Goal: Task Accomplishment & Management: Manage account settings

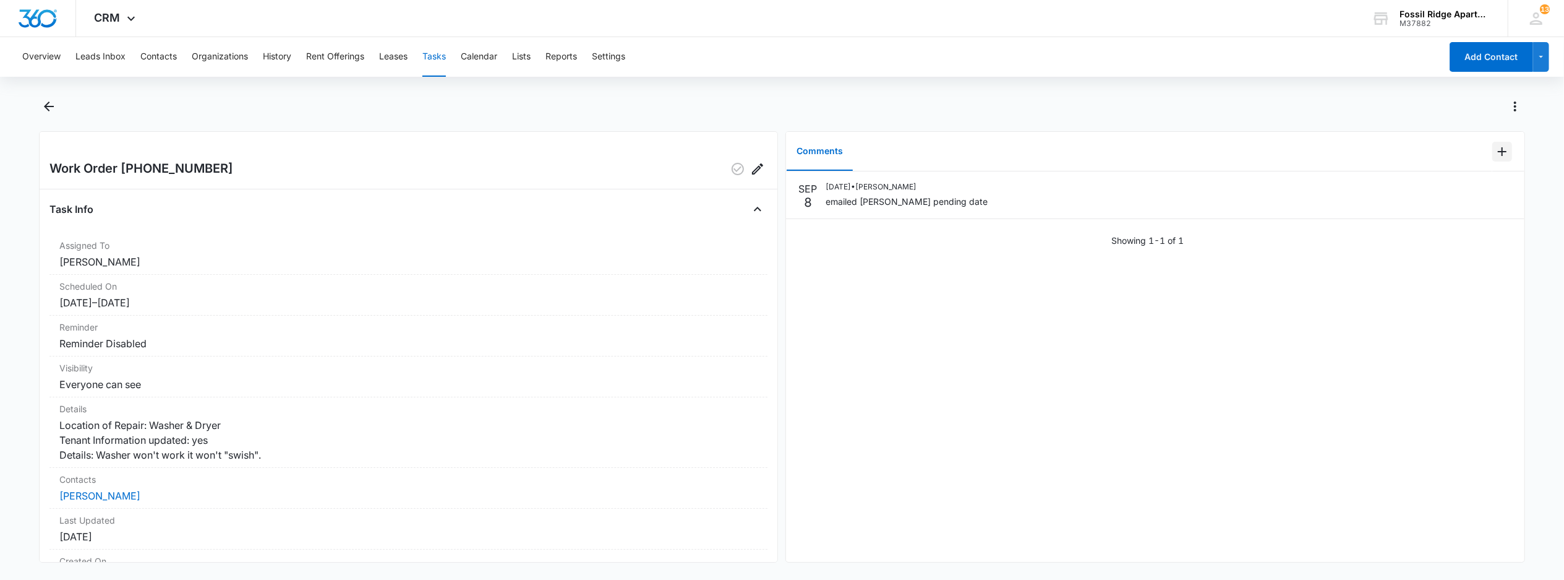
click at [1495, 155] on icon "Add Comment" at bounding box center [1502, 151] width 15 height 15
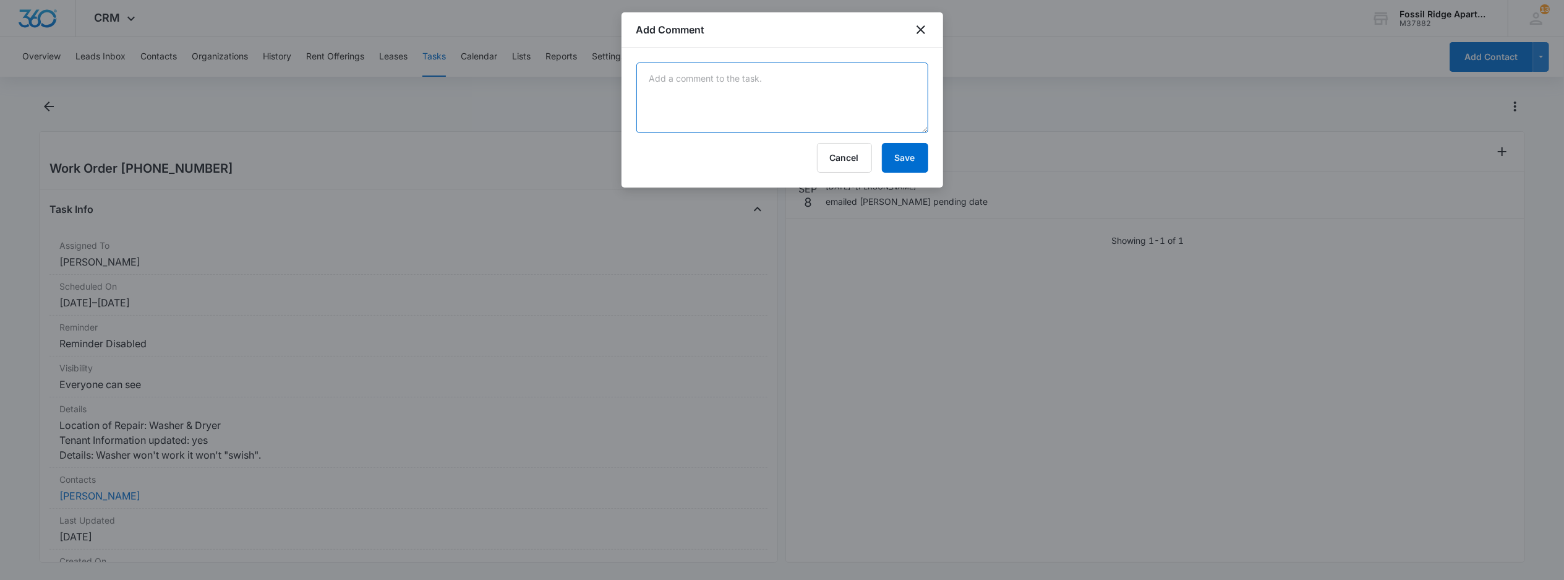
click at [699, 106] on textarea at bounding box center [782, 97] width 292 height 71
click at [713, 95] on textarea at bounding box center [782, 97] width 292 height 71
type textarea "Manweiler scheduled 9/10"
drag, startPoint x: 915, startPoint y: 172, endPoint x: 907, endPoint y: 171, distance: 8.7
click at [915, 171] on button "Save" at bounding box center [905, 158] width 46 height 30
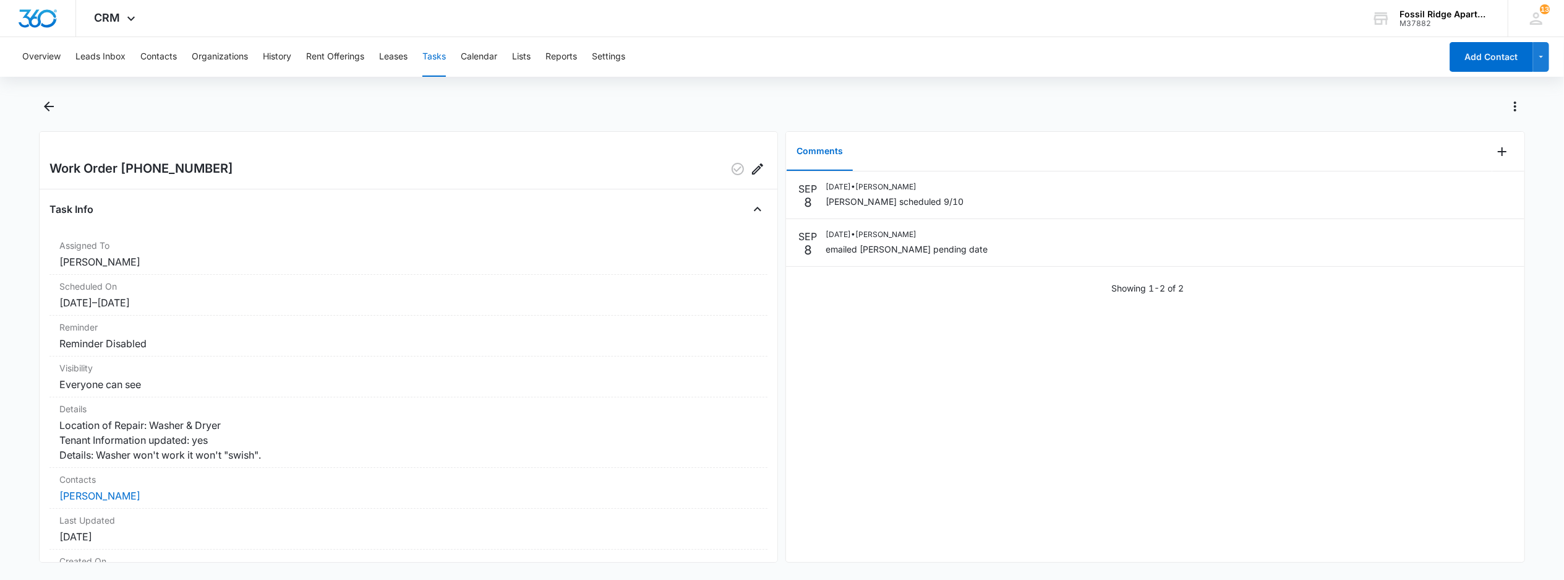
click at [443, 58] on button "Tasks" at bounding box center [434, 57] width 24 height 40
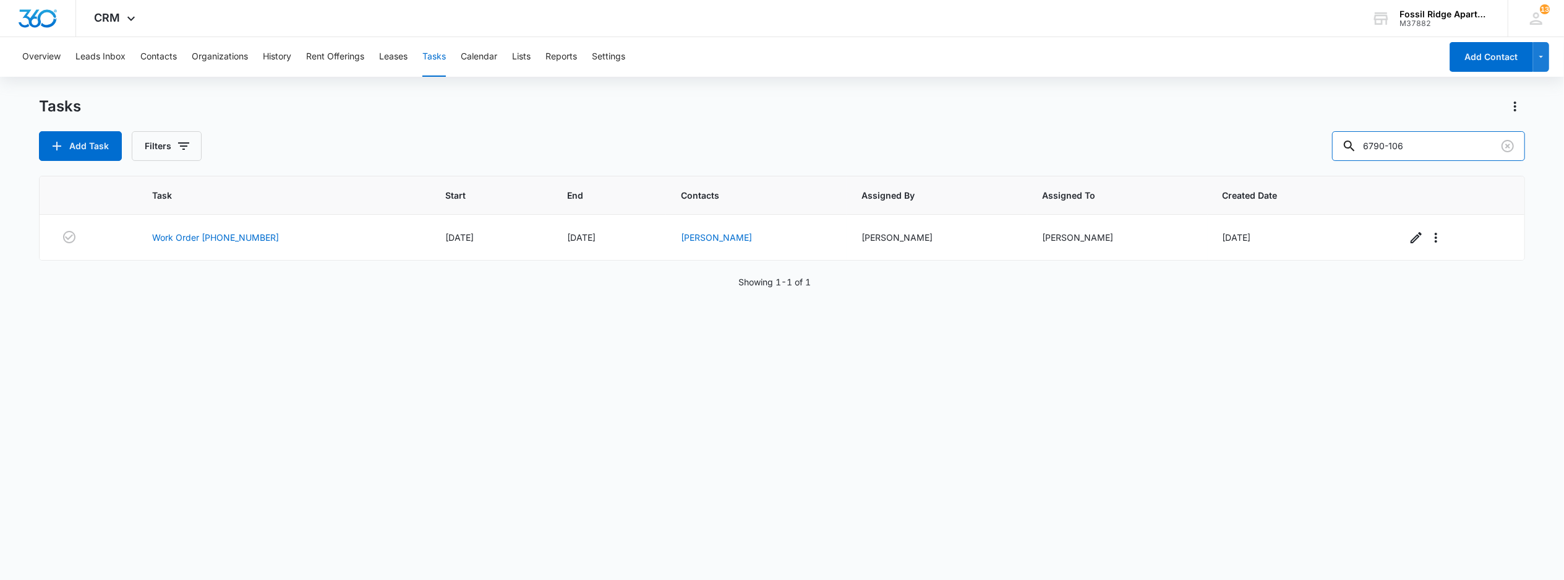
drag, startPoint x: 1277, startPoint y: 162, endPoint x: 1208, endPoint y: 173, distance: 69.5
click at [1208, 173] on div "Tasks Add Task Filters 6790-106 Task Start End Contacts Assigned By Assigned To…" at bounding box center [782, 337] width 1486 height 482
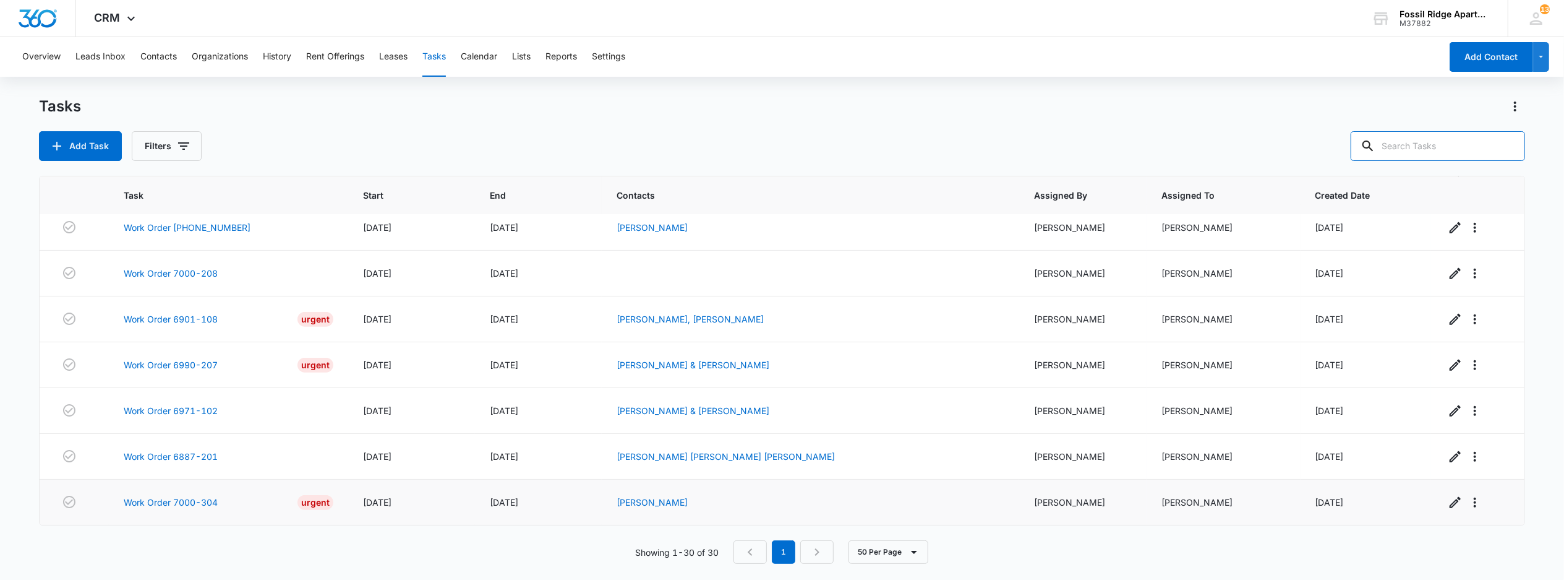
scroll to position [1098, 0]
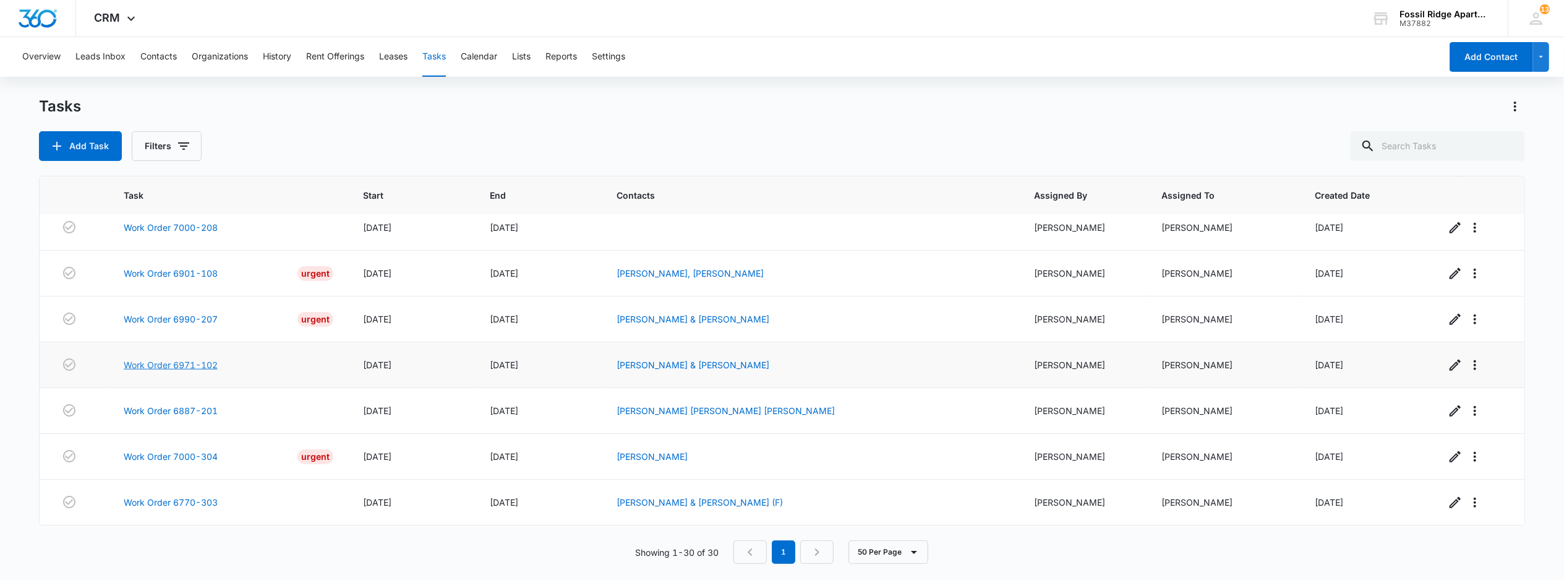
click at [189, 365] on link "Work Order 6971-102" at bounding box center [171, 364] width 94 height 13
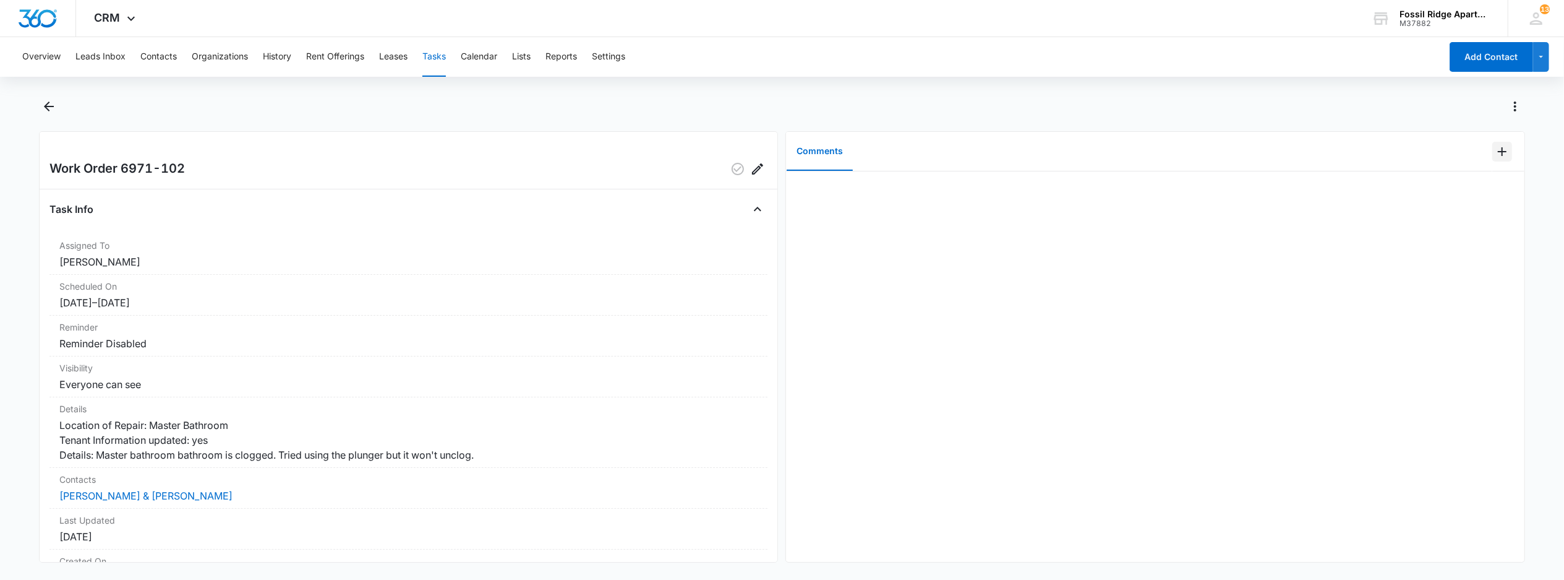
click at [1495, 156] on icon "Add Comment" at bounding box center [1502, 151] width 15 height 15
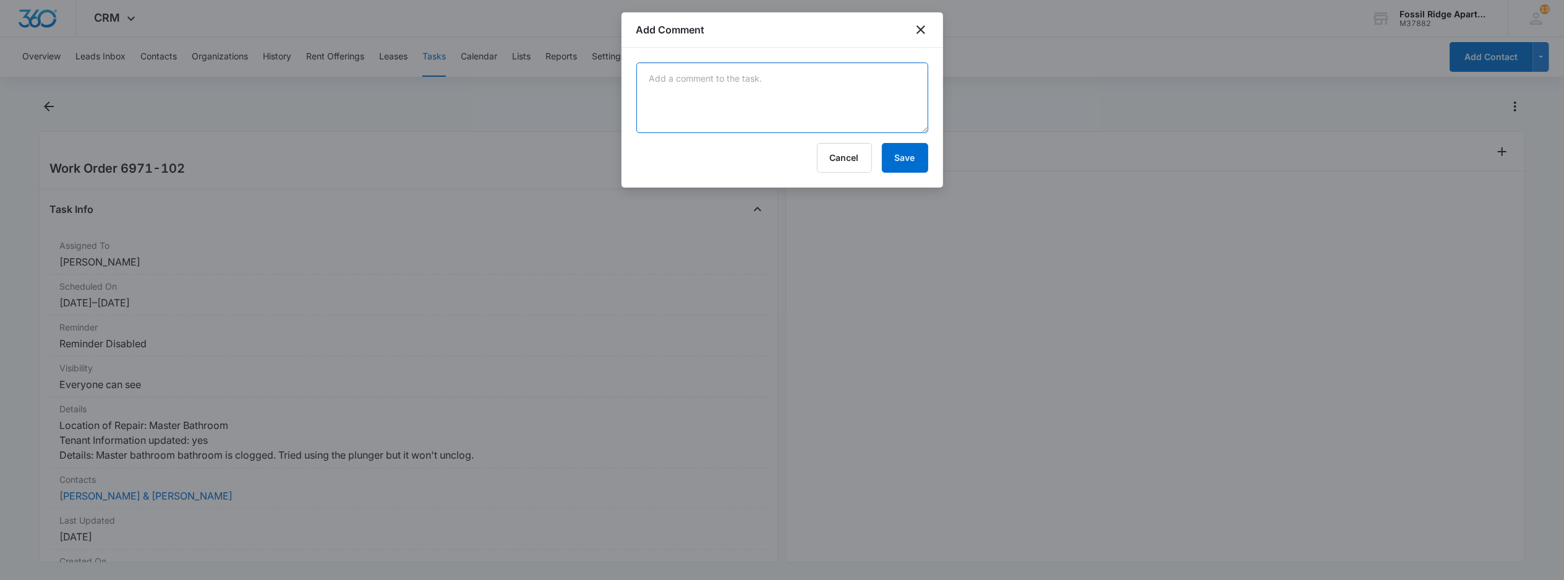
click at [708, 97] on textarea at bounding box center [782, 97] width 292 height 71
click at [717, 87] on textarea "completed" at bounding box center [782, 97] width 292 height 71
type textarea "completed by leo 9/8"
click at [928, 181] on div "completed by leo 9/8 Cancel Save" at bounding box center [783, 118] width 322 height 140
click at [924, 168] on button "Save" at bounding box center [905, 158] width 46 height 30
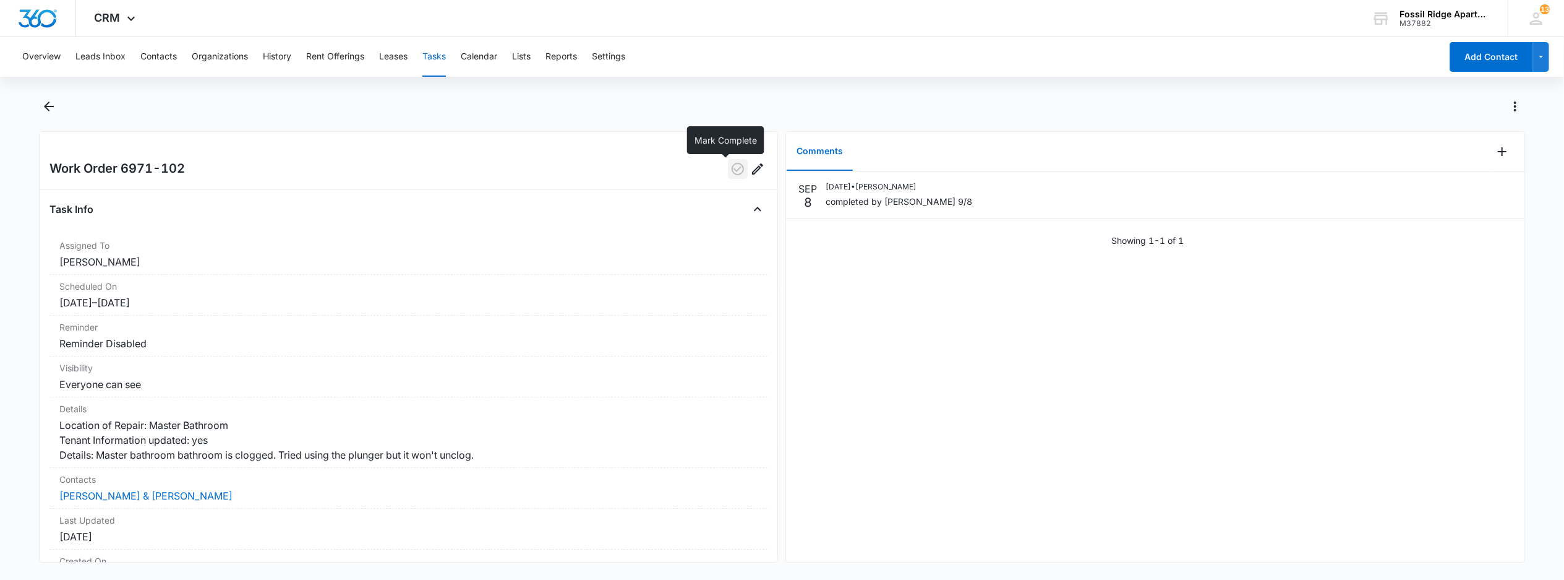
click at [730, 174] on icon "button" at bounding box center [737, 168] width 15 height 15
click at [443, 59] on button "Tasks" at bounding box center [434, 57] width 24 height 40
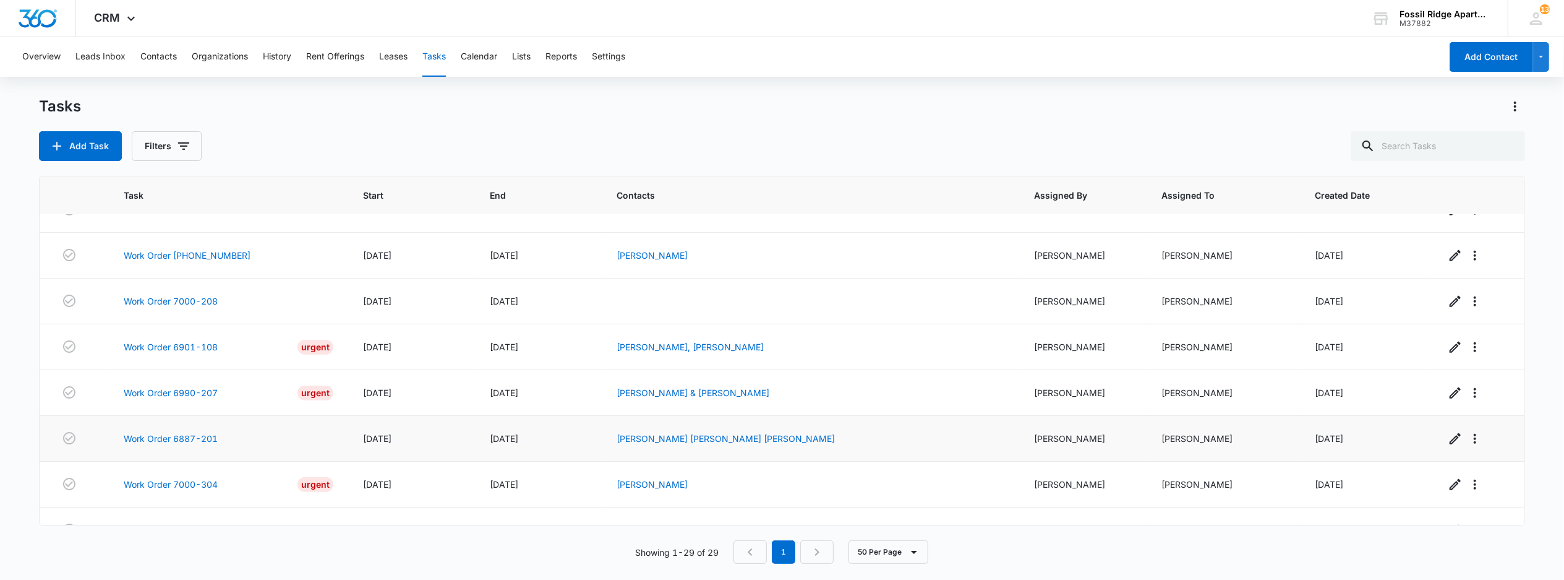
scroll to position [1051, 0]
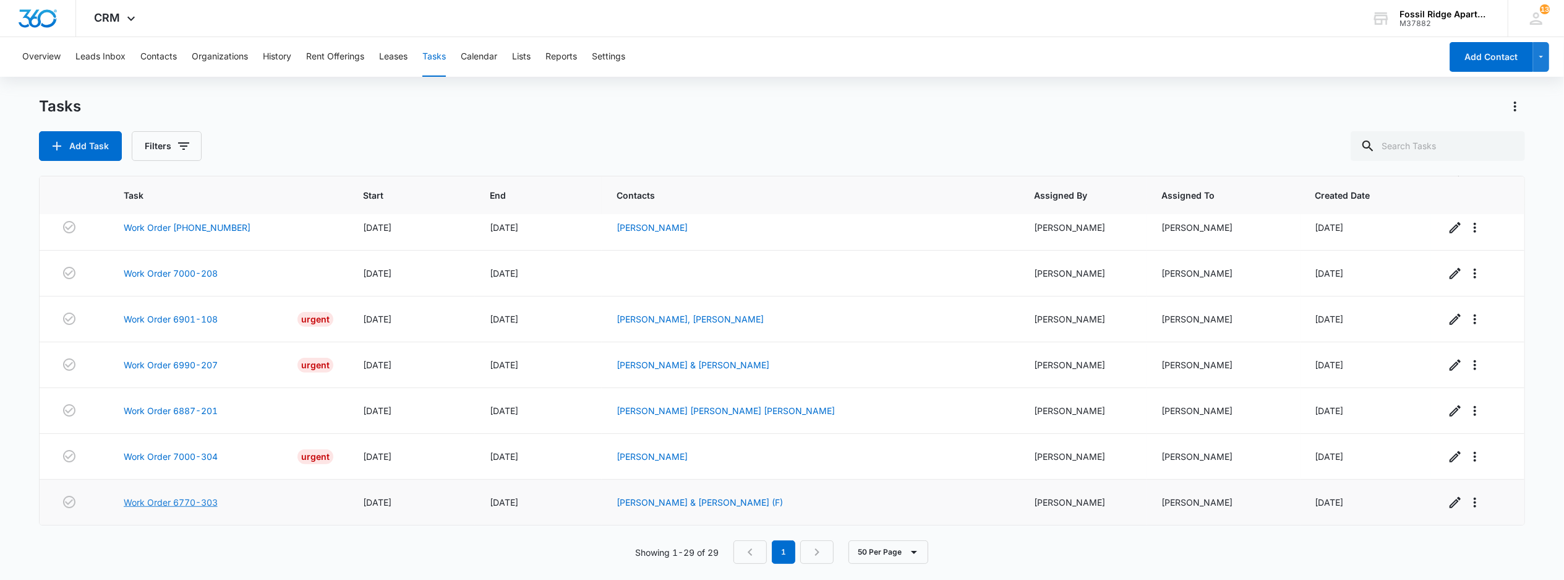
click at [156, 500] on link "Work Order 6770-303" at bounding box center [171, 501] width 94 height 13
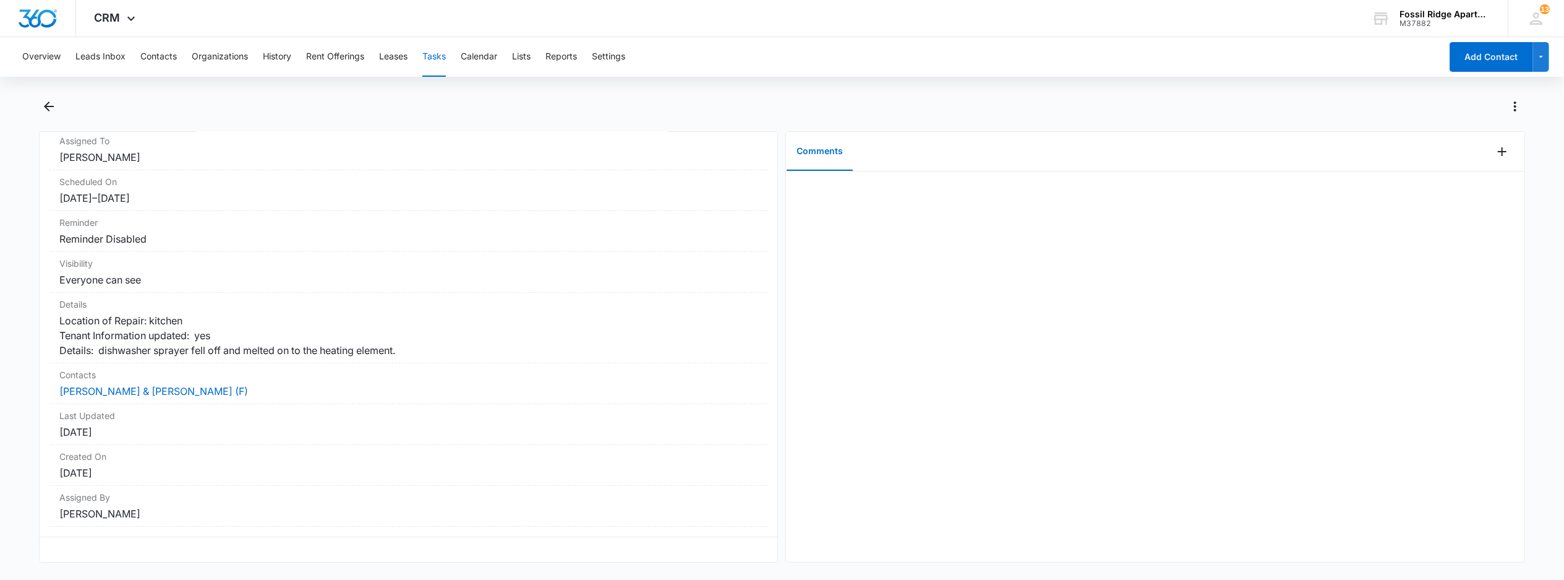
scroll to position [134, 0]
click at [1492, 161] on div at bounding box center [1508, 152] width 32 height 40
click at [1495, 150] on icon "Add Comment" at bounding box center [1502, 151] width 15 height 15
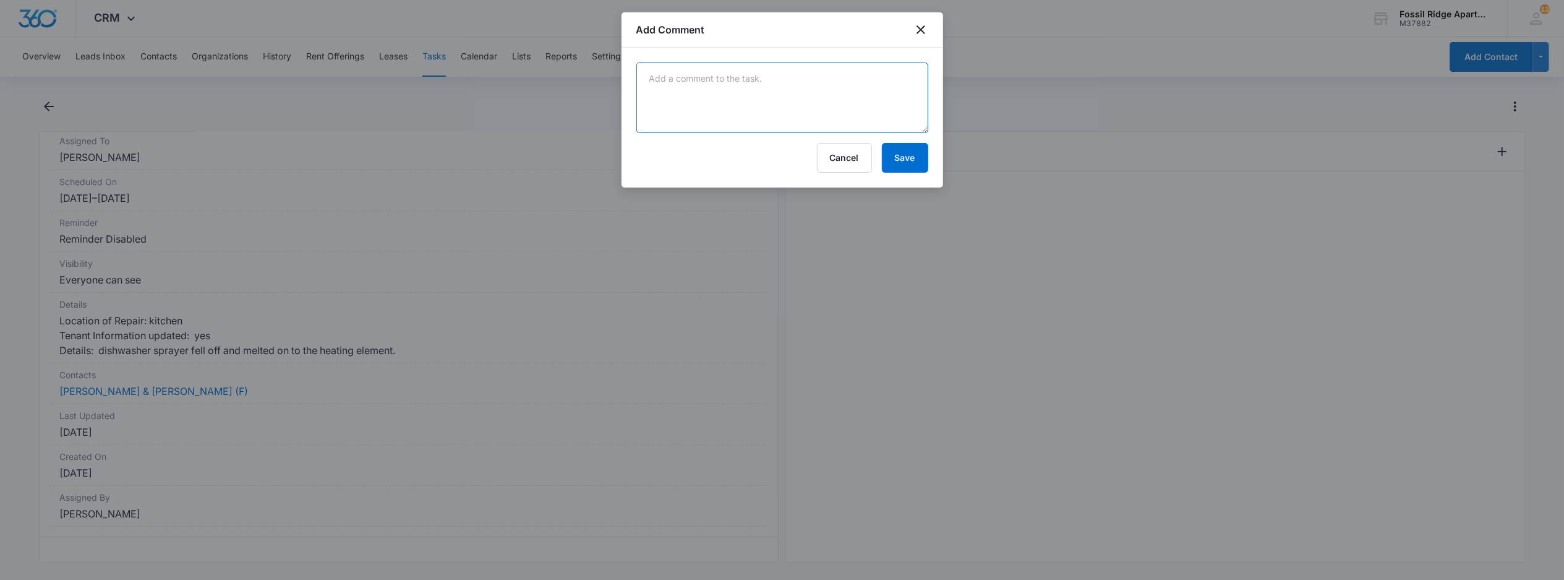
click at [771, 87] on textarea at bounding box center [782, 97] width 292 height 71
type textarea "no mold found by David G ."
drag, startPoint x: 903, startPoint y: 168, endPoint x: 920, endPoint y: 150, distance: 25.4
click at [920, 150] on button "Save" at bounding box center [905, 158] width 46 height 30
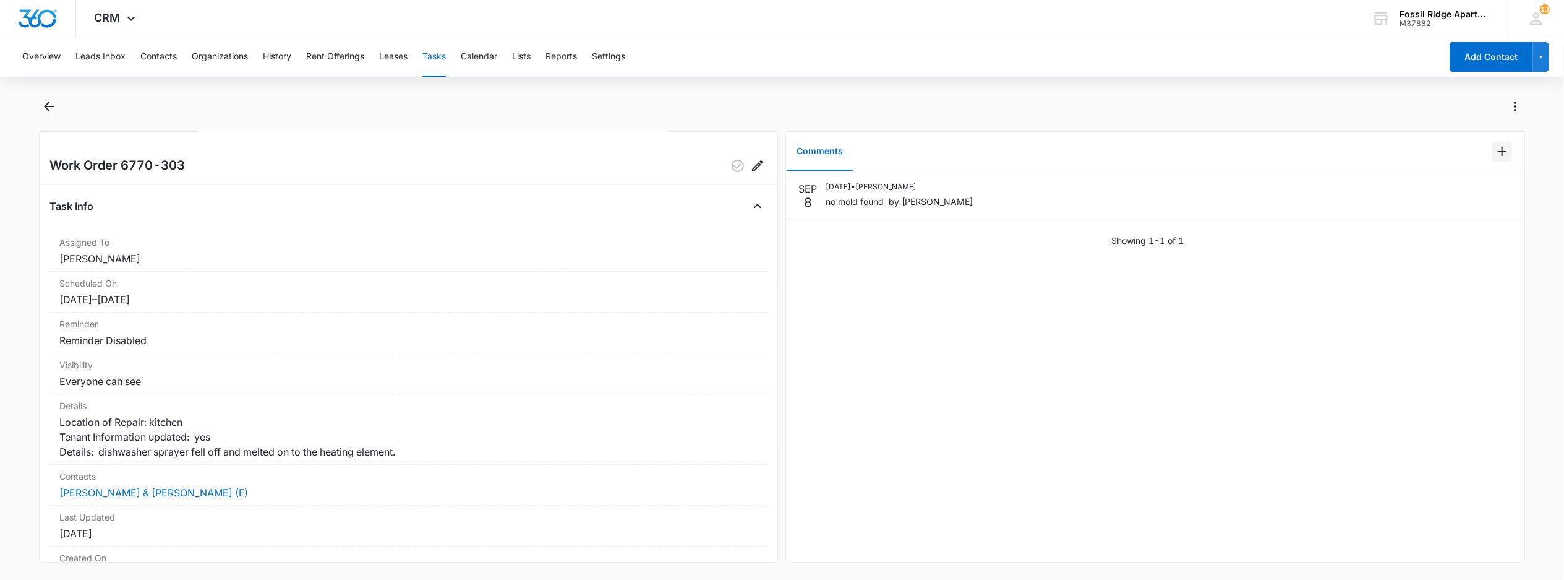
scroll to position [0, 0]
click at [730, 171] on icon "button" at bounding box center [737, 168] width 15 height 15
click at [433, 57] on button "Tasks" at bounding box center [434, 57] width 24 height 40
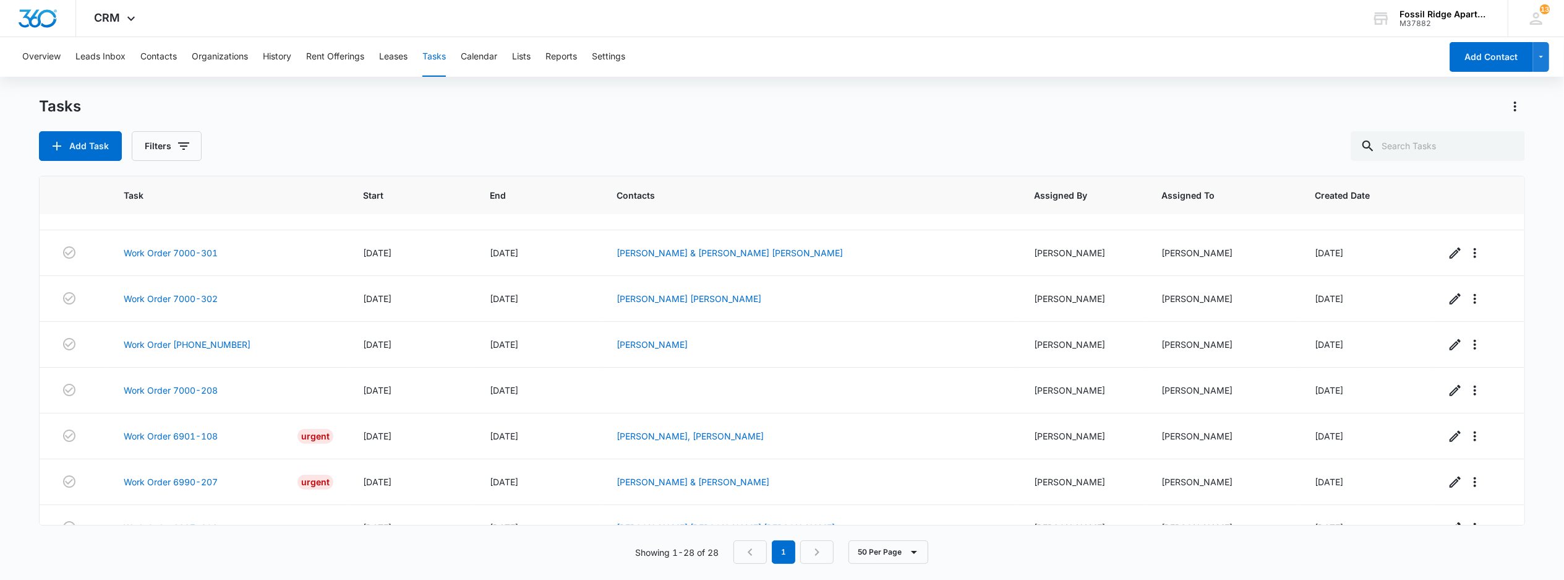
scroll to position [1005, 0]
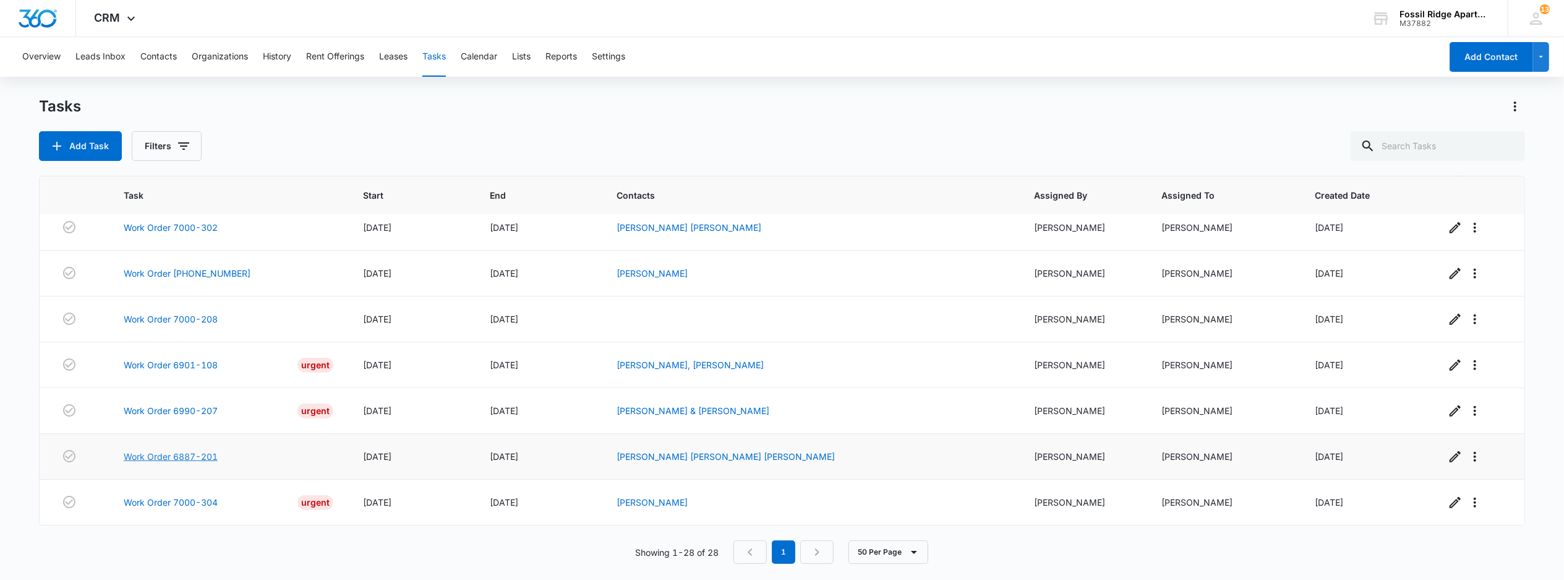
click at [163, 458] on link "Work Order 6887-201" at bounding box center [171, 456] width 94 height 13
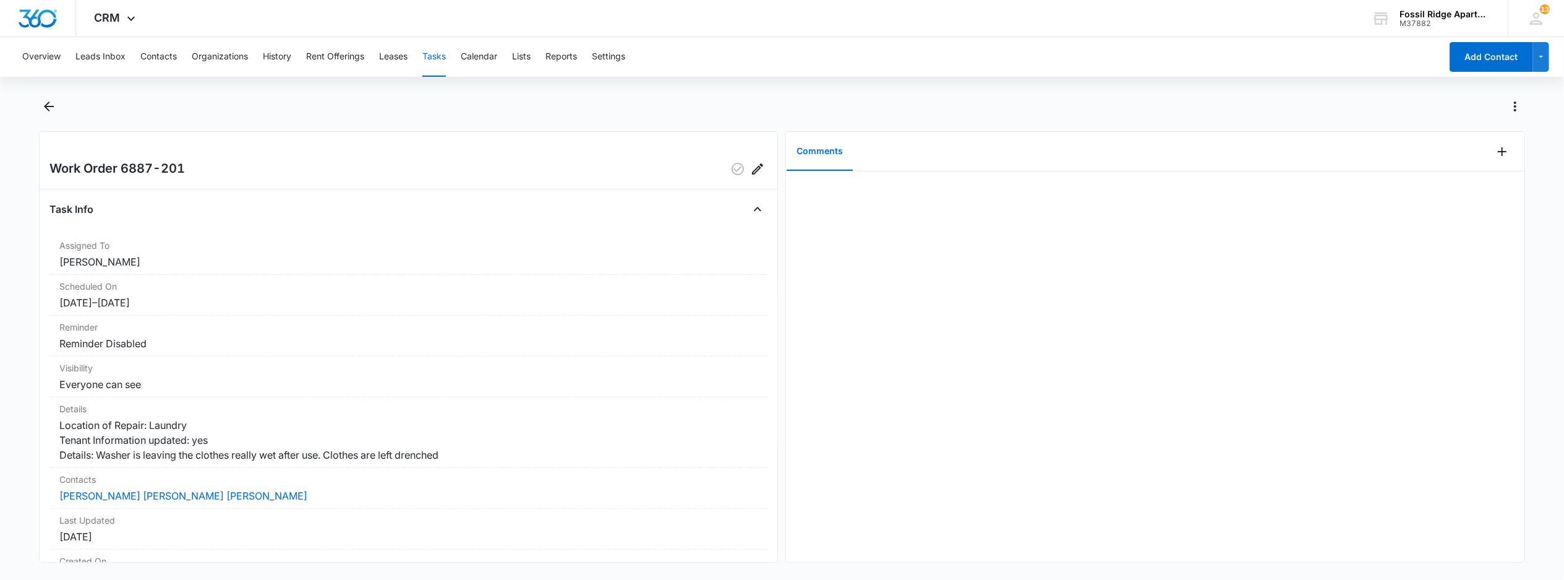
click at [431, 58] on button "Tasks" at bounding box center [434, 57] width 24 height 40
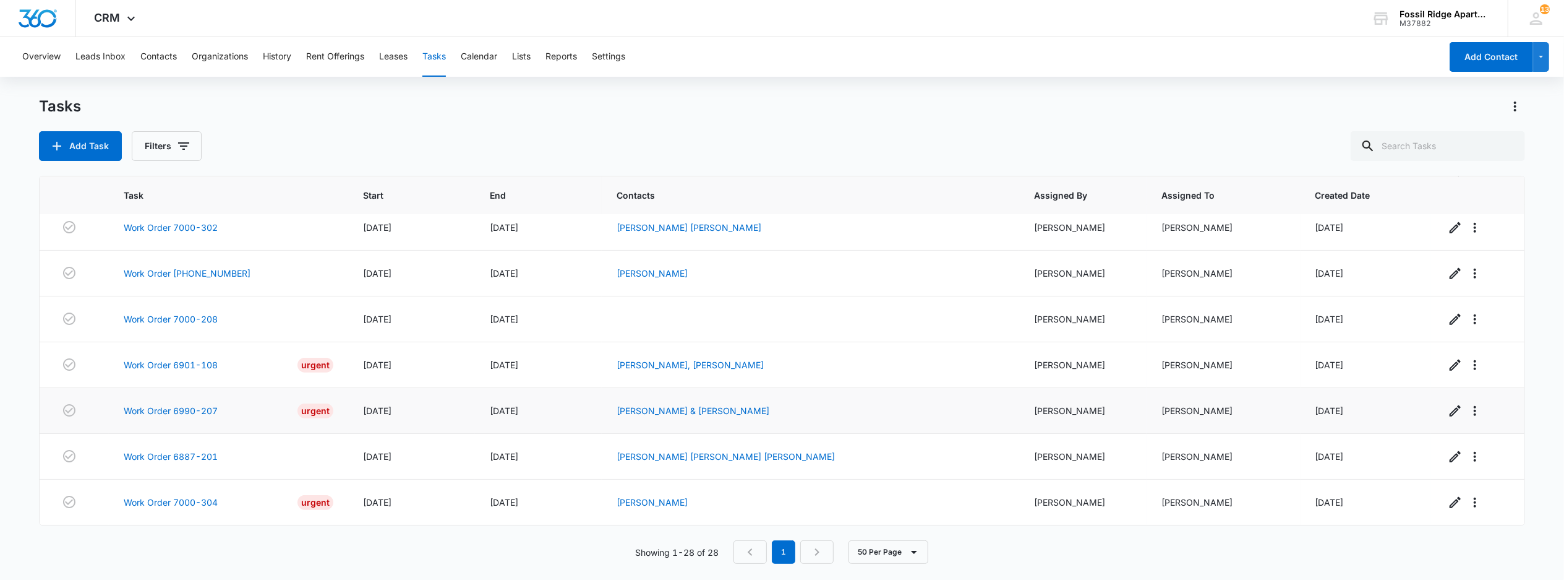
scroll to position [1005, 0]
click at [207, 358] on link "Work Order 6901-108" at bounding box center [171, 364] width 94 height 13
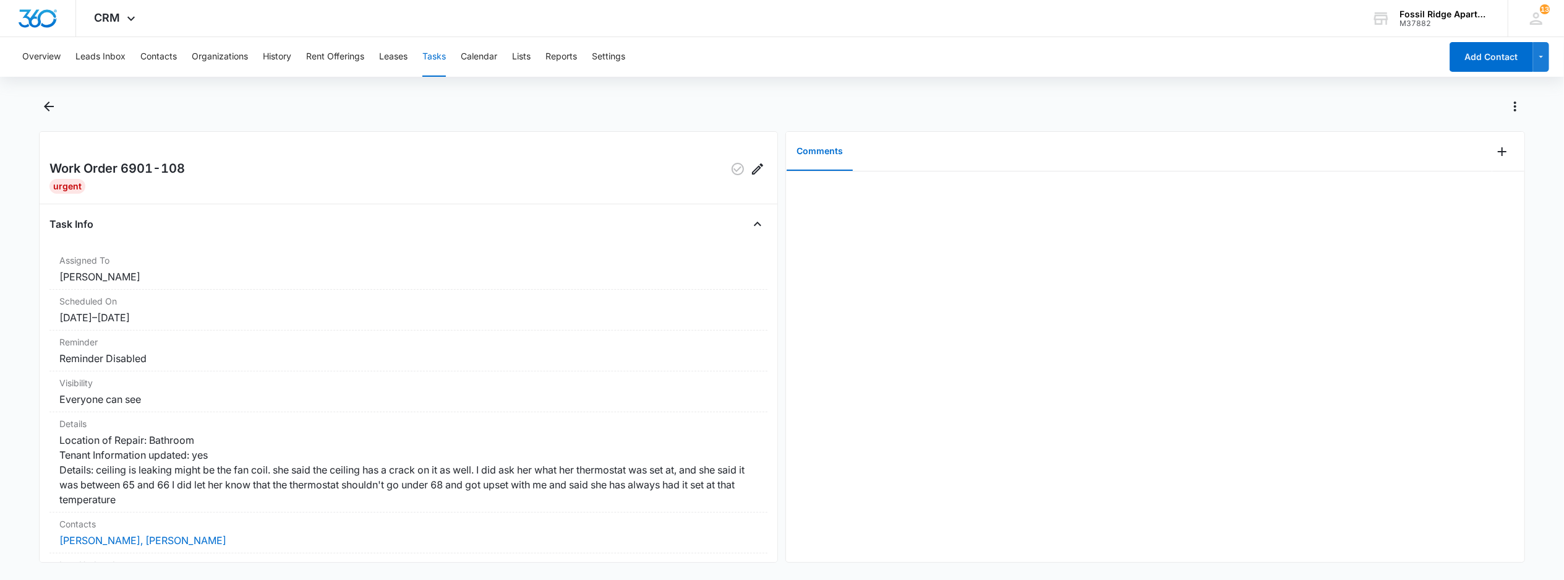
click at [429, 53] on button "Tasks" at bounding box center [434, 57] width 24 height 40
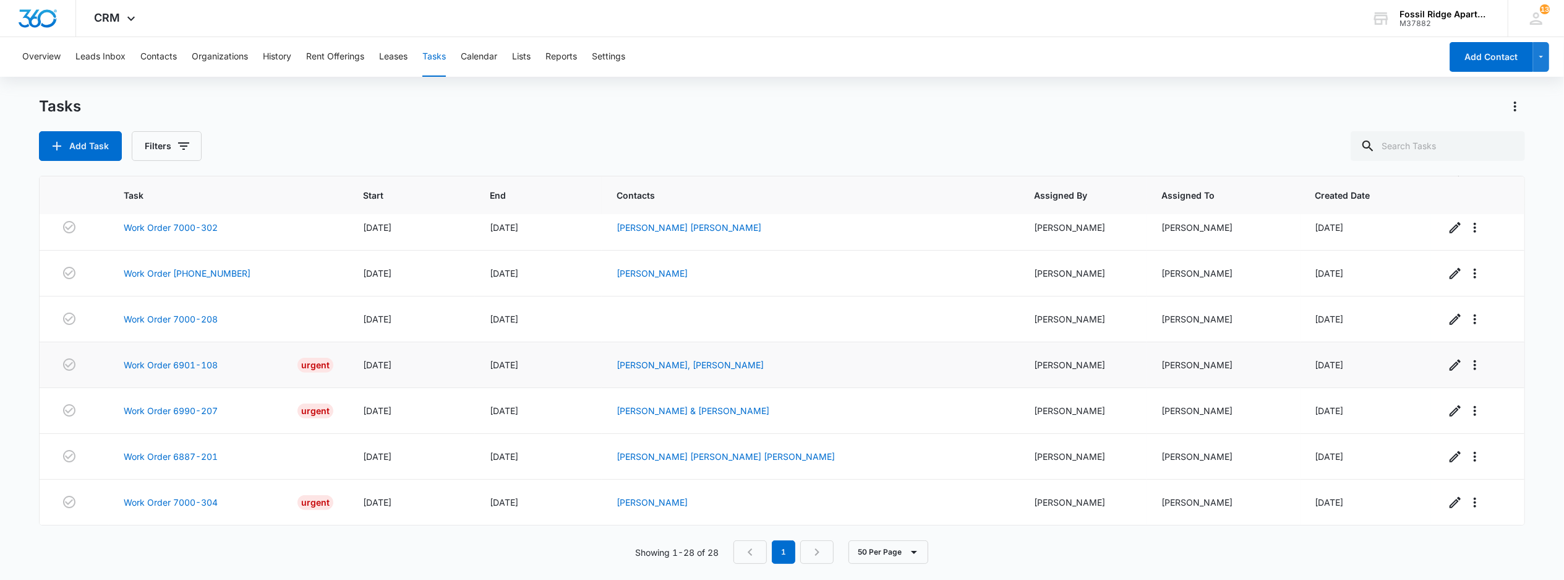
scroll to position [1005, 0]
click at [197, 404] on link "Work Order 6990-207" at bounding box center [171, 410] width 94 height 13
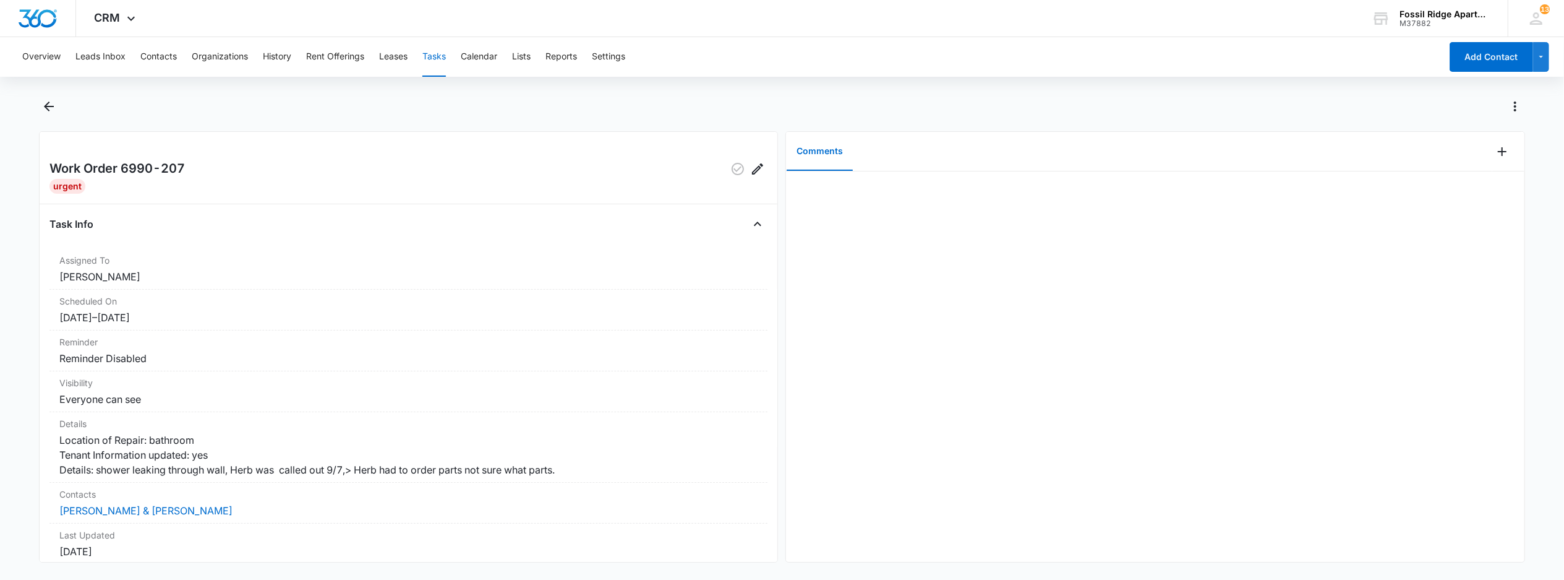
click at [951, 385] on div at bounding box center [1155, 366] width 738 height 390
click at [1495, 151] on icon "Add Comment" at bounding box center [1502, 151] width 15 height 15
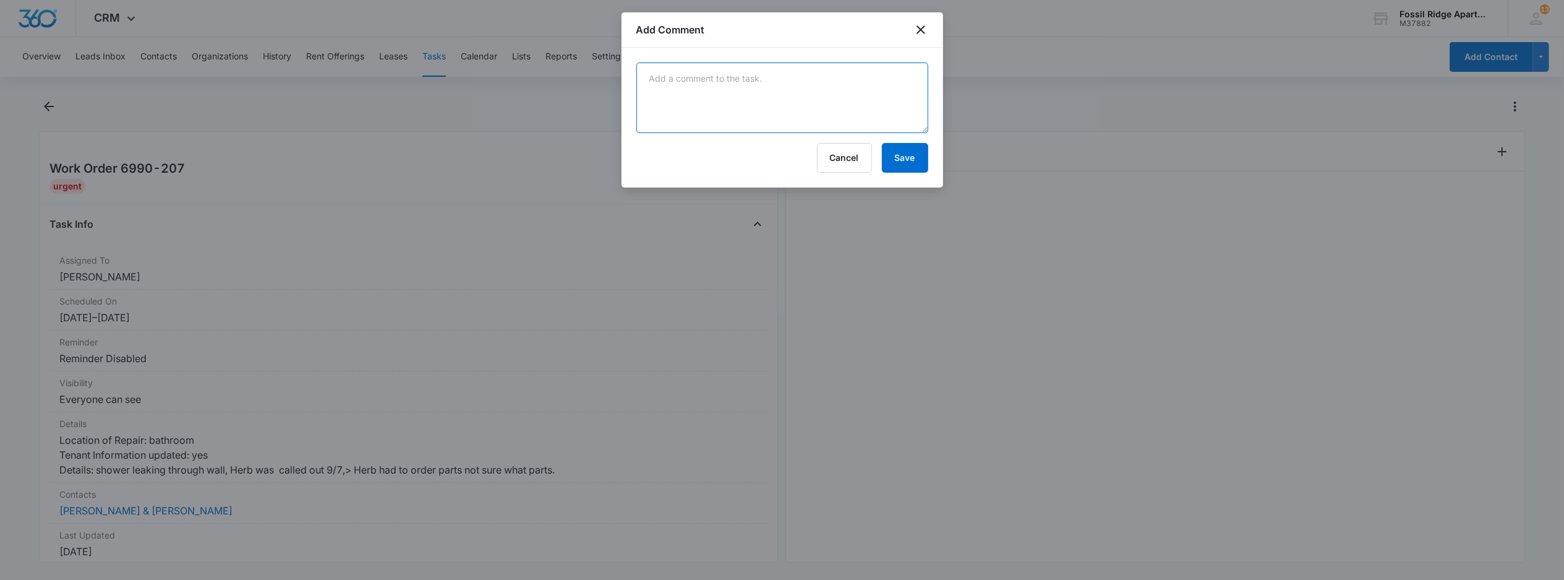
click at [764, 101] on textarea at bounding box center [782, 97] width 292 height 71
type textarea "H"
click at [725, 105] on textarea "Tri-City relocated the leak was coming from 69990-307 tub facet had came off." at bounding box center [782, 97] width 292 height 71
click at [734, 100] on textarea "Tri-City relocated the leak was coming from 69990-307 tub facet had come off." at bounding box center [782, 97] width 292 height 71
drag, startPoint x: 829, startPoint y: 112, endPoint x: 867, endPoint y: 90, distance: 43.5
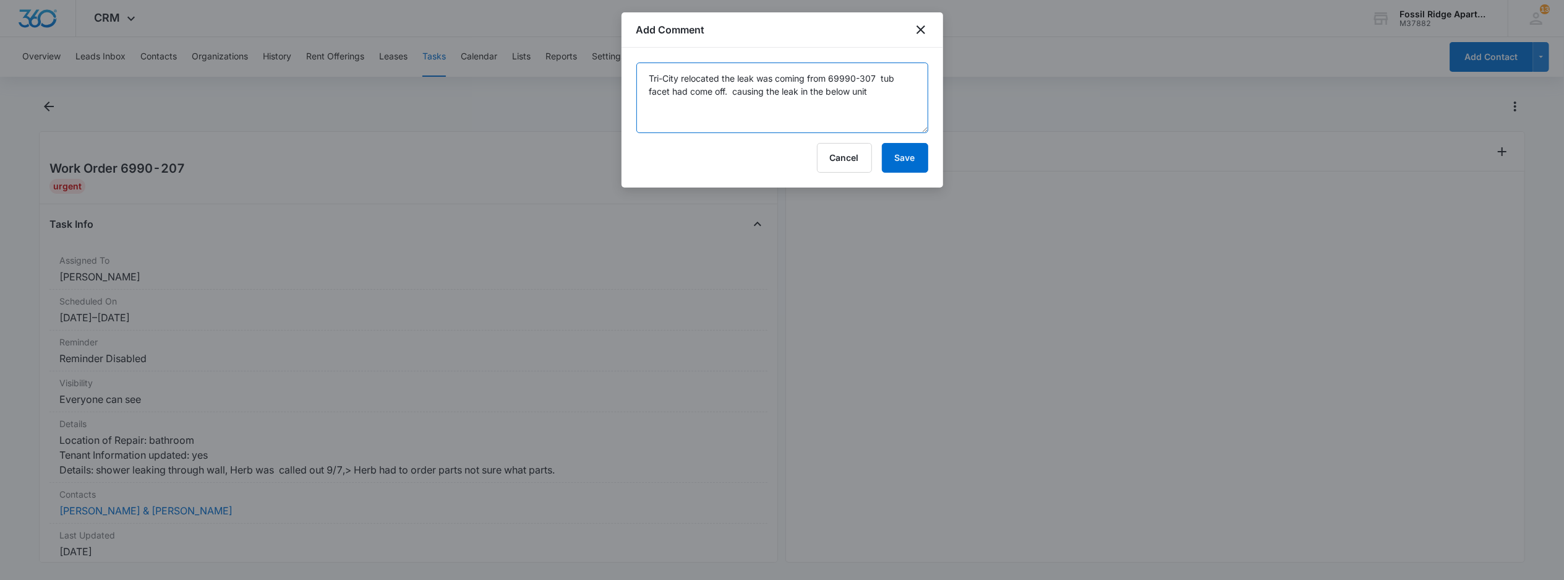
click at [831, 110] on textarea "Tri-City relocated the leak was coming from 69990-307 tub facet had come off. c…" at bounding box center [782, 97] width 292 height 71
click at [866, 95] on textarea "Tri-City relocated the leak was coming from 69990-307 tub facet had come off. c…" at bounding box center [782, 97] width 292 height 71
click at [873, 95] on textarea "Tri-City relocated the leak was coming from 69990-307 tub facet had come off. c…" at bounding box center [782, 97] width 292 height 71
click at [871, 90] on textarea "Tri-City relocated the leak was coming from 69990-307 tub facet had come off. c…" at bounding box center [782, 97] width 292 height 71
click at [732, 92] on textarea "Tri-City relocated the leak was coming from 69990-307 tub facet had come off. c…" at bounding box center [782, 97] width 292 height 71
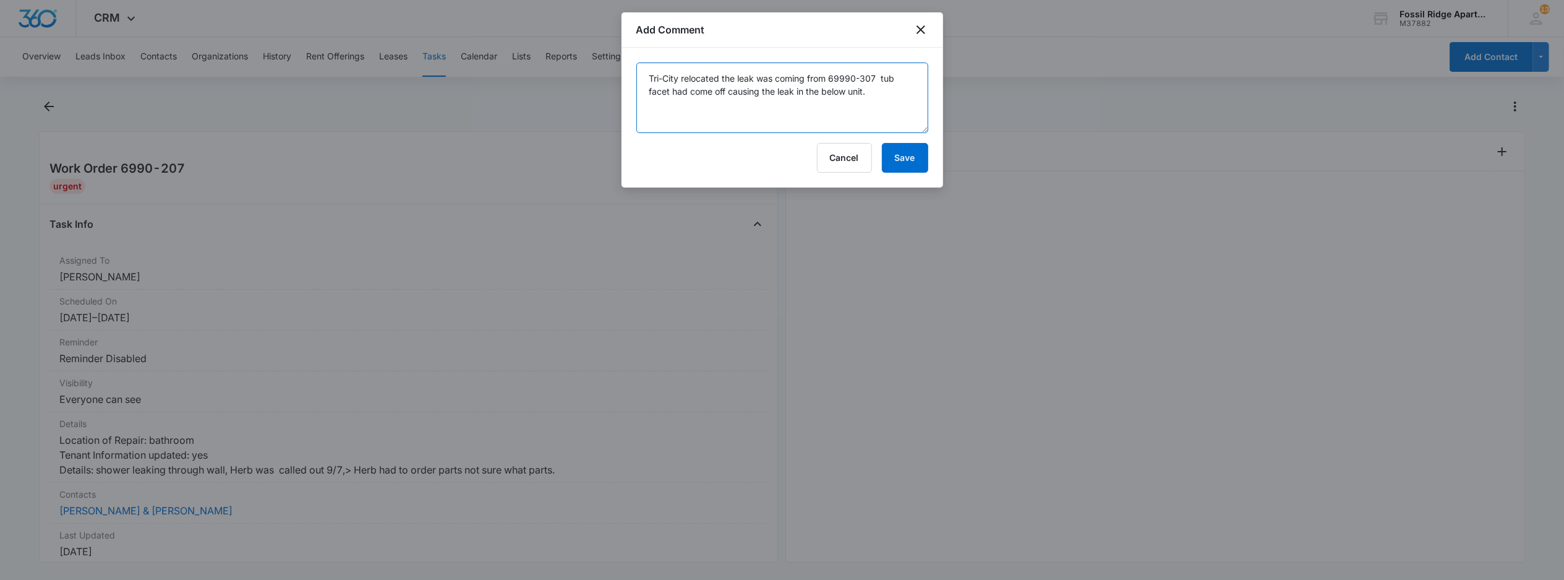
click at [889, 105] on textarea "Tri-City relocated the leak was coming from 69990-307 tub facet had come off ca…" at bounding box center [782, 97] width 292 height 71
type textarea "Tri-City relocated the leak was coming from 69990-307 tub facet had come off ca…"
click at [904, 157] on button "Save" at bounding box center [905, 158] width 46 height 30
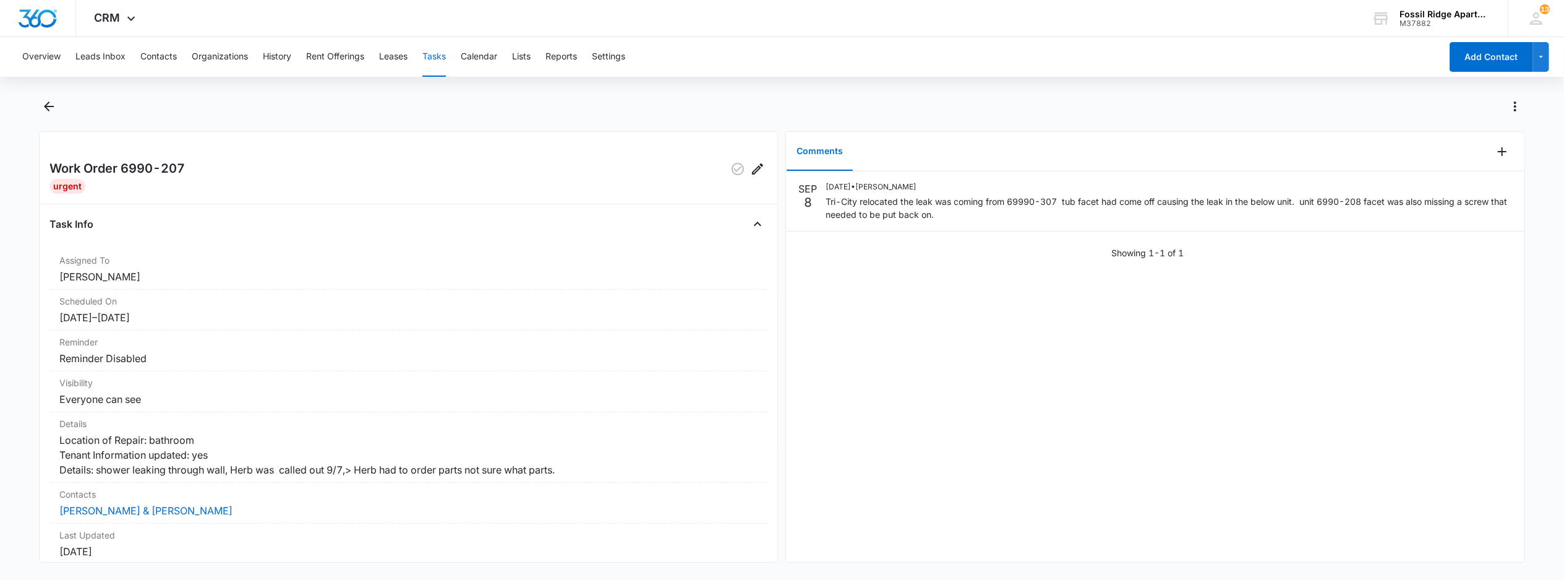
click at [443, 56] on button "Tasks" at bounding box center [434, 57] width 24 height 40
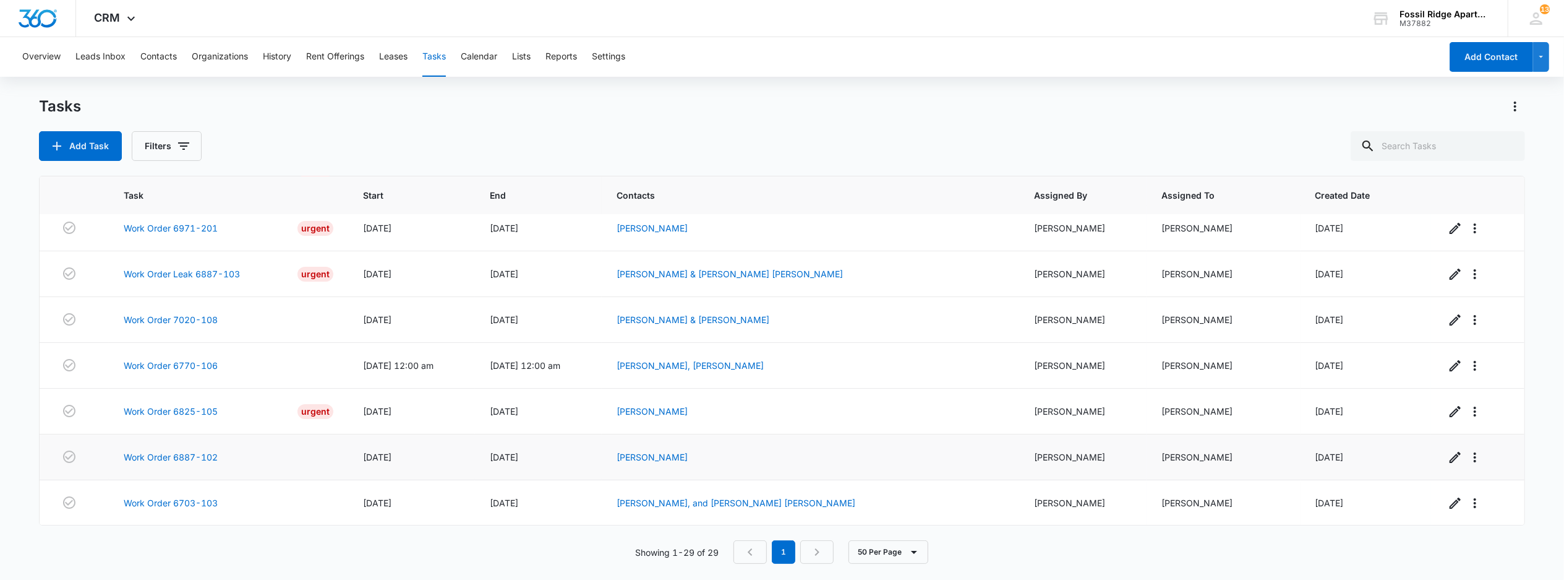
scroll to position [82, 0]
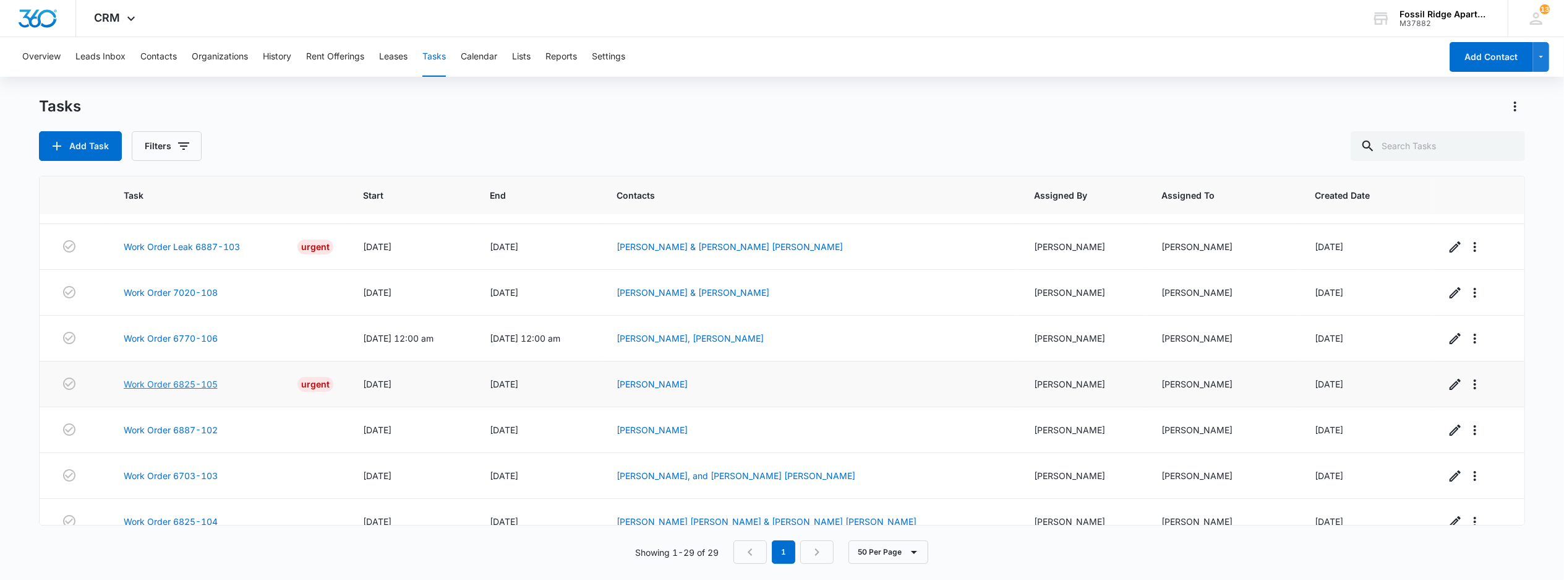
click at [163, 390] on link "Work Order 6825-105" at bounding box center [171, 383] width 94 height 13
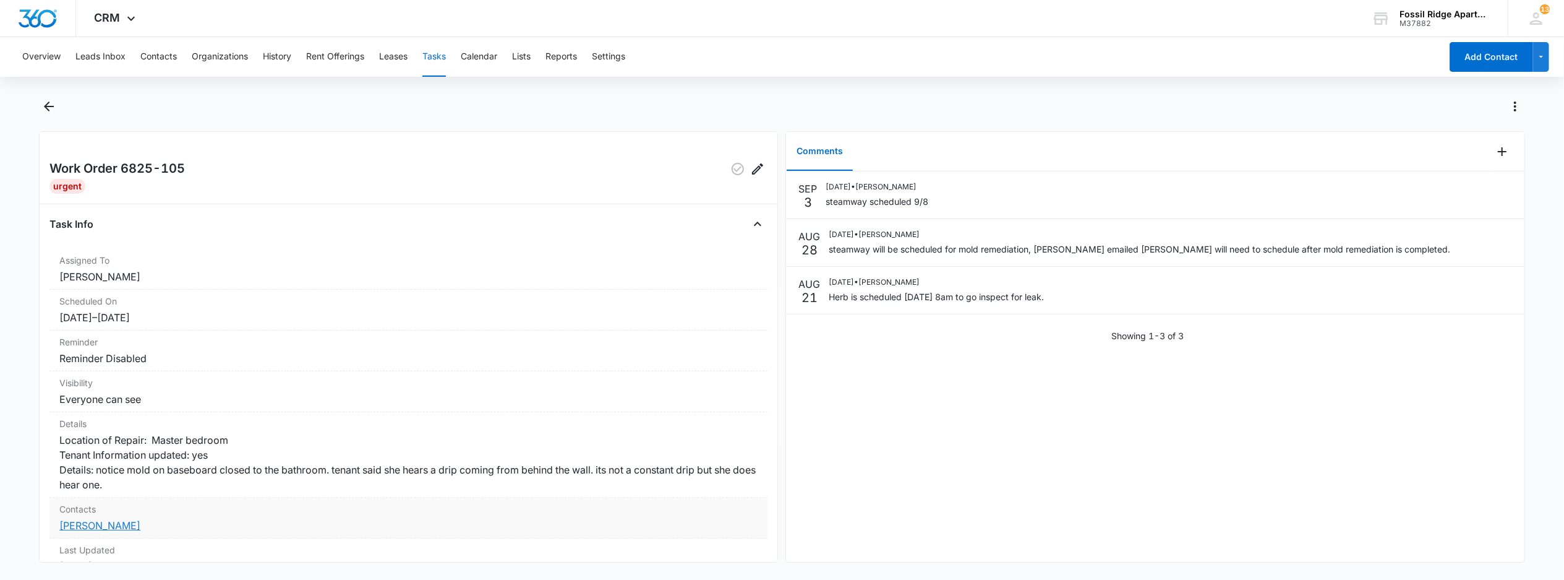
click at [115, 531] on link "[PERSON_NAME]" at bounding box center [99, 525] width 81 height 12
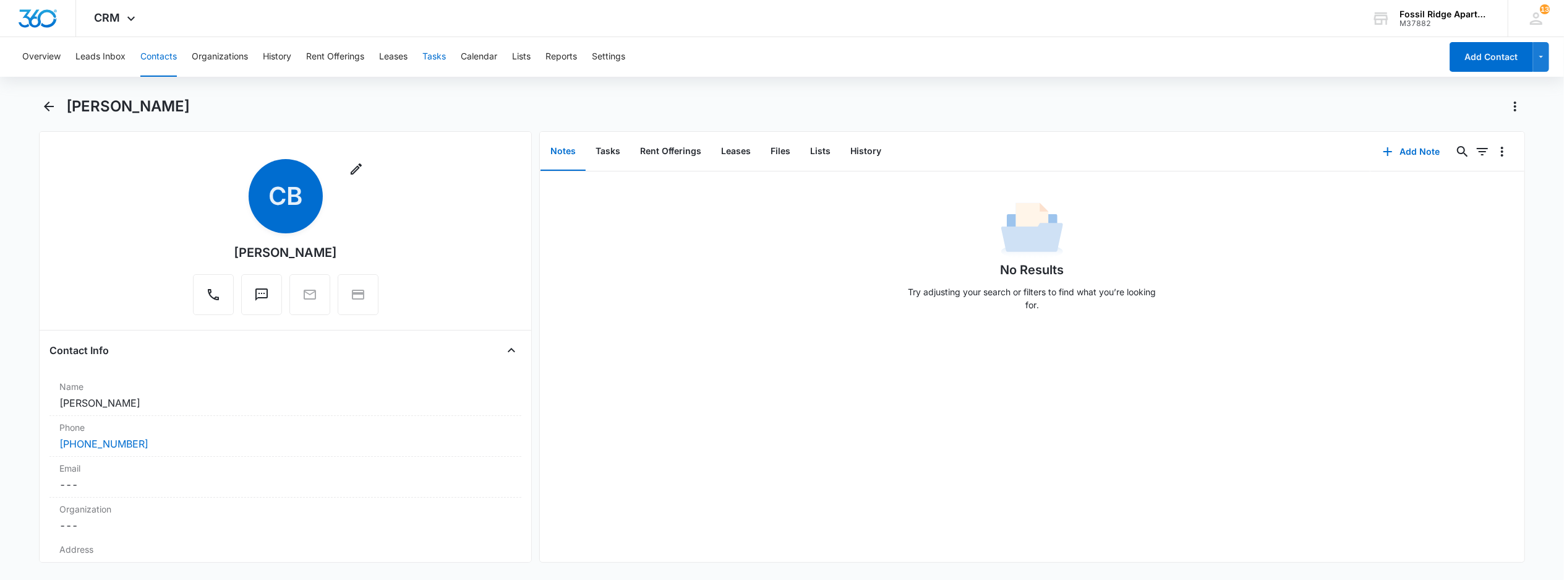
click at [426, 50] on button "Tasks" at bounding box center [434, 57] width 24 height 40
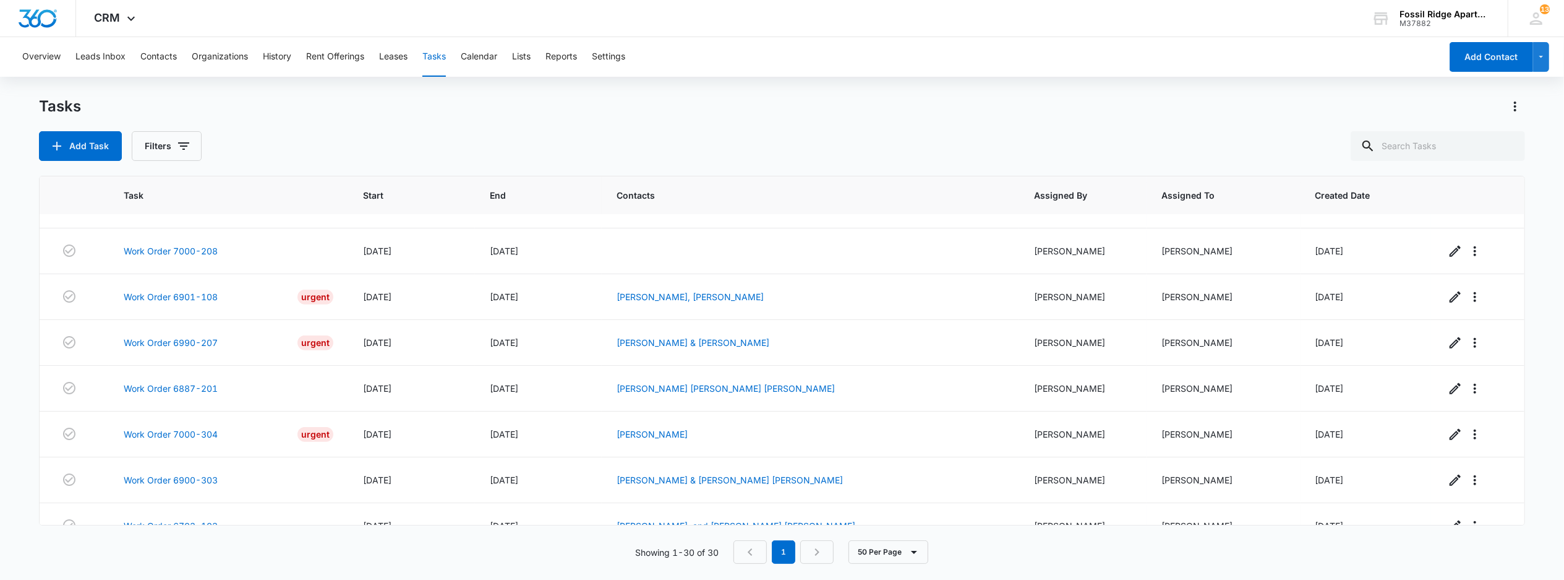
scroll to position [1016, 0]
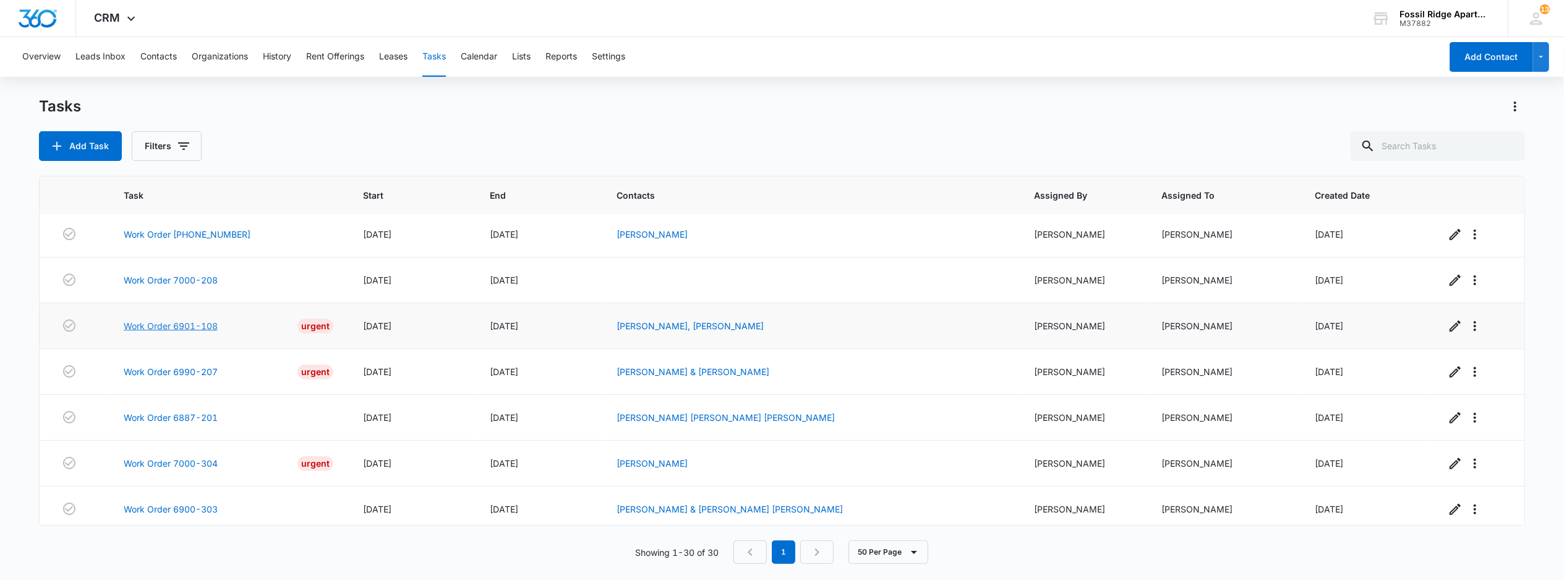
click at [154, 332] on link "Work Order 6901-108" at bounding box center [171, 325] width 94 height 13
